Goal: Check status: Check status

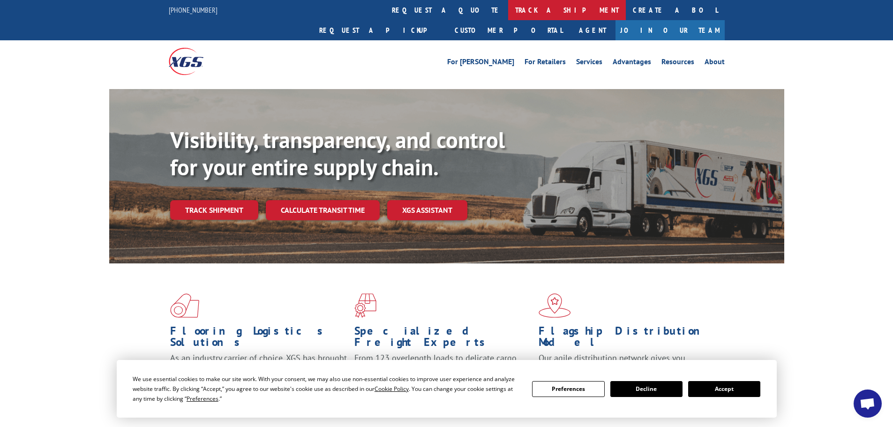
click at [508, 11] on link "track a shipment" at bounding box center [567, 10] width 118 height 20
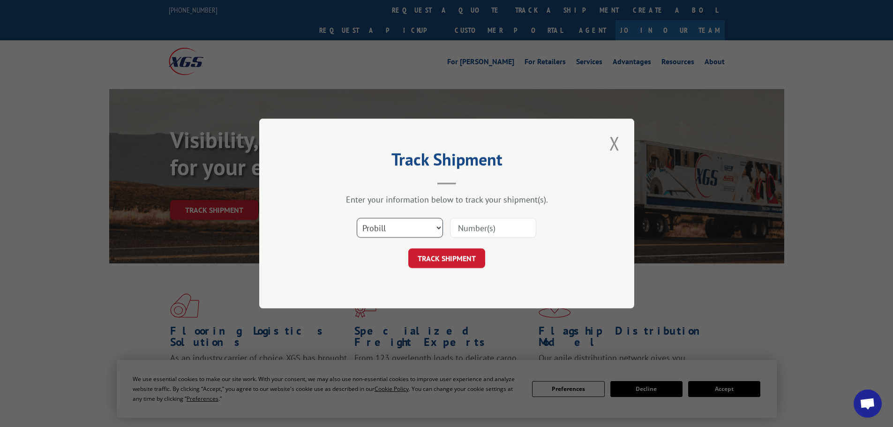
click at [441, 228] on select "Select category... Probill BOL PO" at bounding box center [400, 228] width 86 height 20
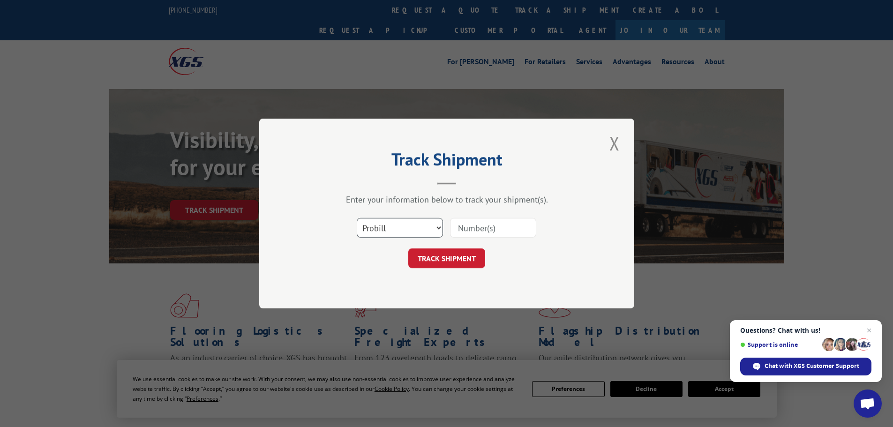
select select "bol"
click at [357, 218] on select "Select category... Probill BOL PO" at bounding box center [400, 228] width 86 height 20
paste input "420431"
type input "420431"
click at [445, 258] on button "TRACK SHIPMENT" at bounding box center [447, 259] width 77 height 20
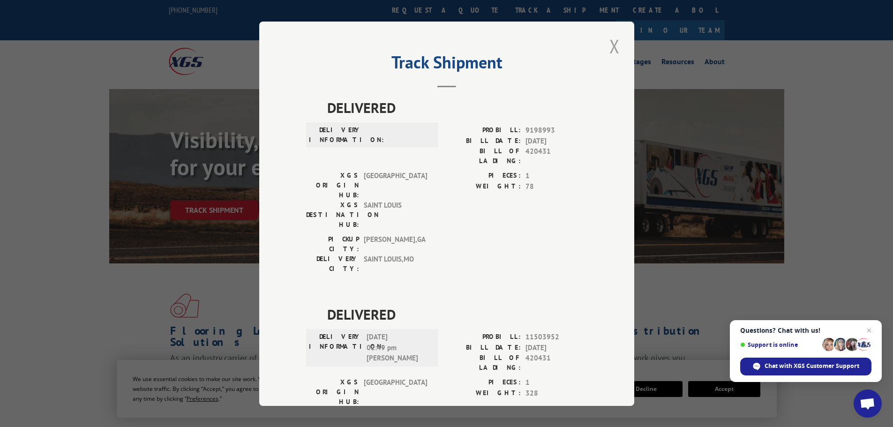
click at [610, 46] on button "Close modal" at bounding box center [615, 46] width 16 height 26
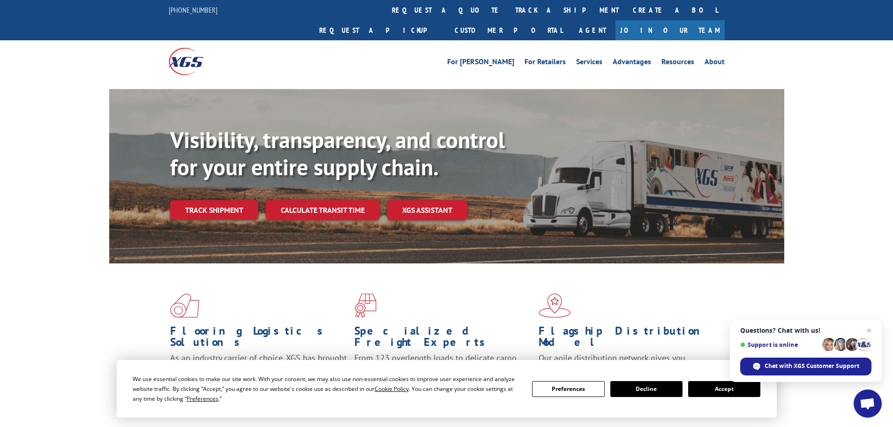
click at [650, 390] on button "Decline" at bounding box center [647, 389] width 72 height 16
